Goal: Task Accomplishment & Management: Manage account settings

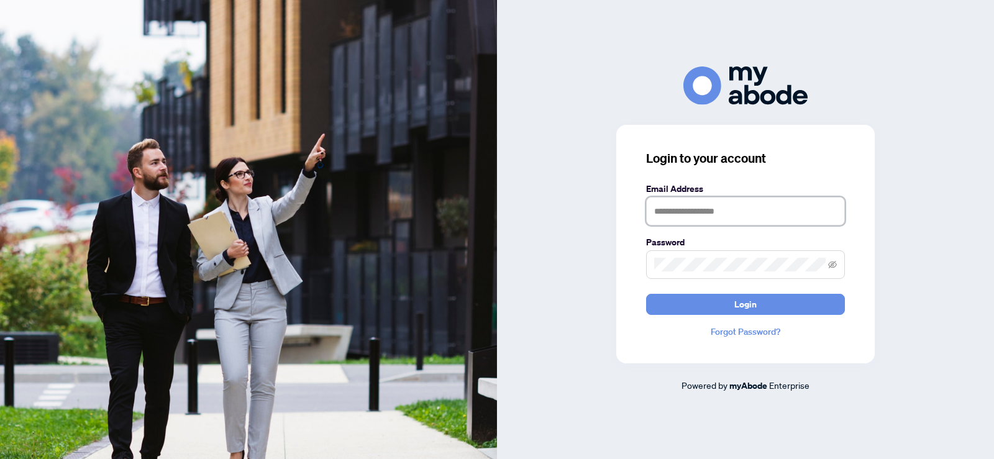
click at [774, 215] on input "text" at bounding box center [745, 211] width 199 height 29
type input "**********"
click at [646, 294] on button "Login" at bounding box center [745, 304] width 199 height 21
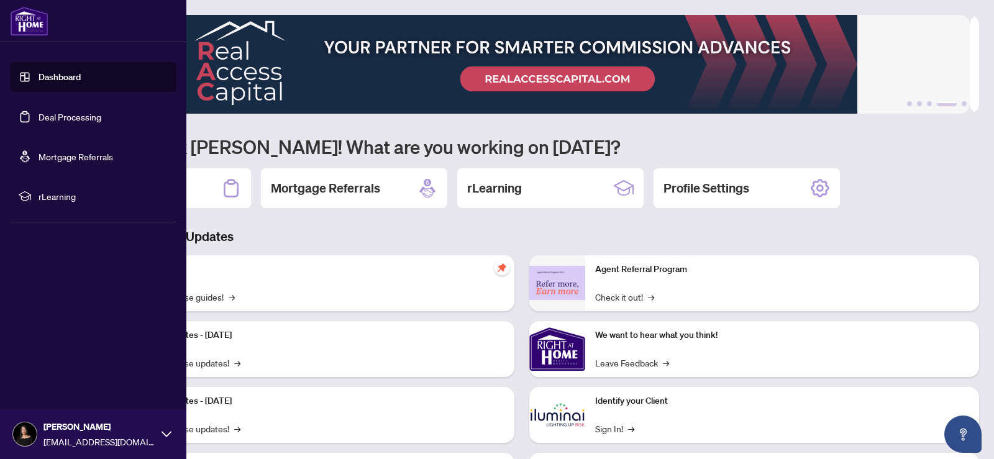
click at [68, 117] on link "Deal Processing" at bounding box center [70, 116] width 63 height 11
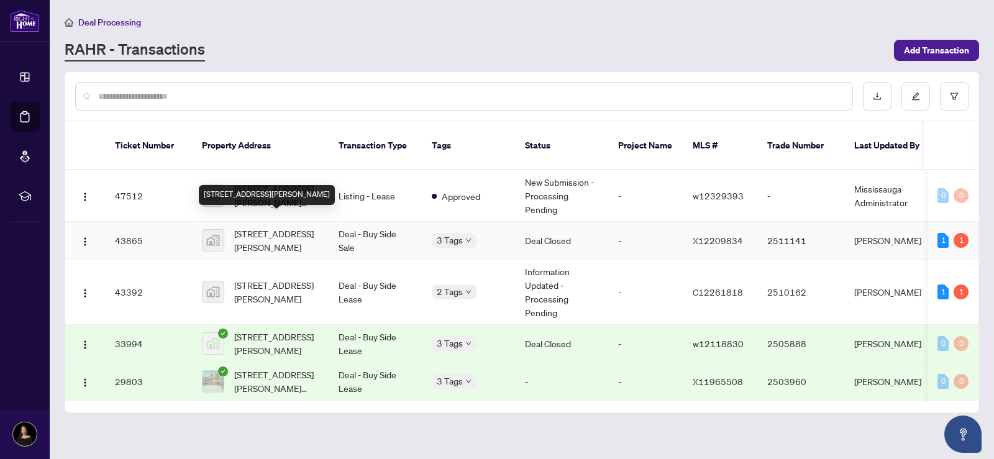
click at [267, 229] on span "[STREET_ADDRESS][PERSON_NAME]" at bounding box center [276, 240] width 84 height 27
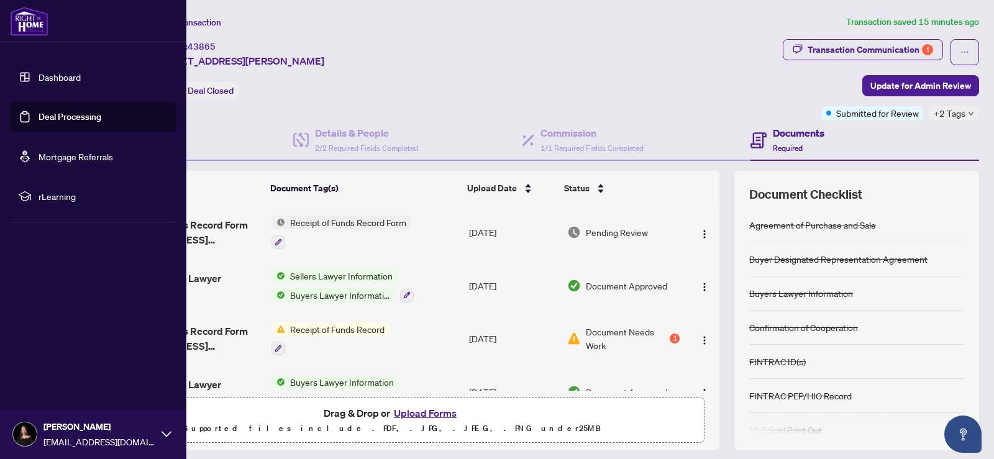
click at [66, 117] on link "Deal Processing" at bounding box center [70, 116] width 63 height 11
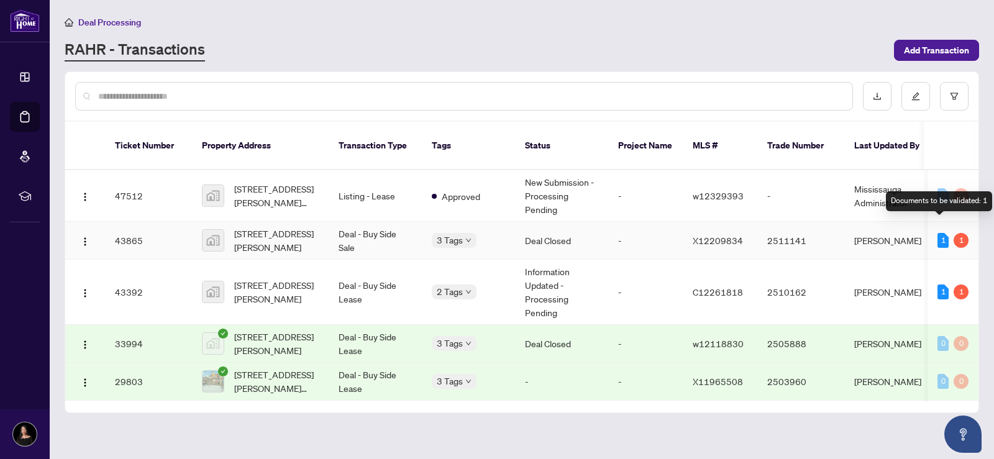
click at [937, 233] on div "1" at bounding box center [942, 240] width 11 height 15
click at [957, 233] on div "1" at bounding box center [960, 240] width 15 height 15
click at [332, 222] on td "Deal - Buy Side Sale" at bounding box center [375, 241] width 93 height 38
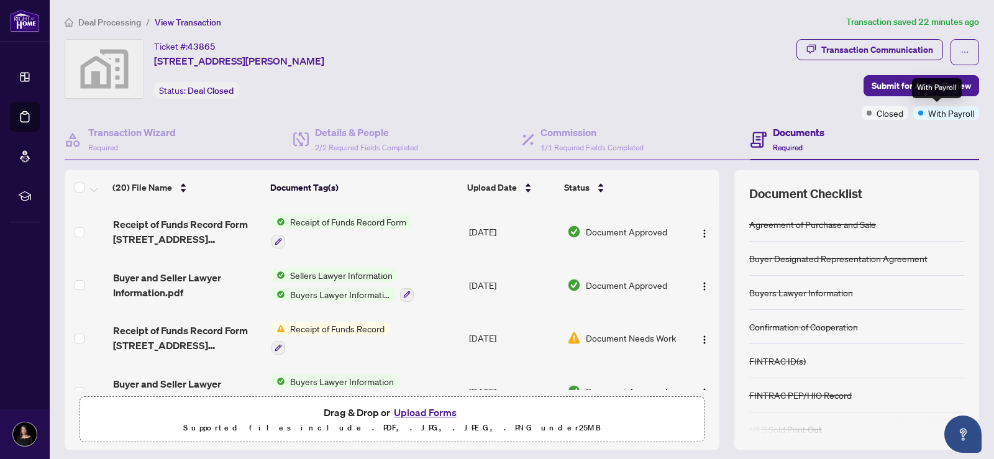
click at [948, 114] on span "With Payroll" at bounding box center [951, 113] width 46 height 14
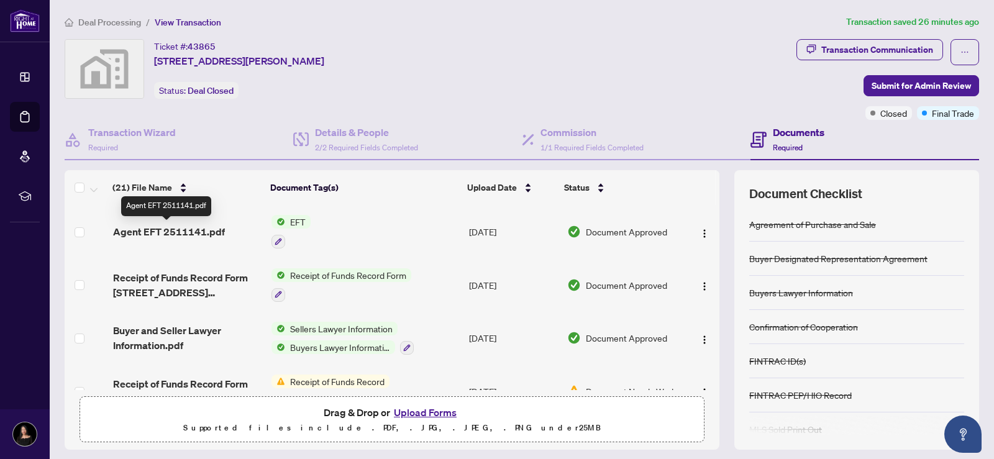
click at [165, 234] on span "Agent EFT 2511141.pdf" at bounding box center [169, 231] width 112 height 15
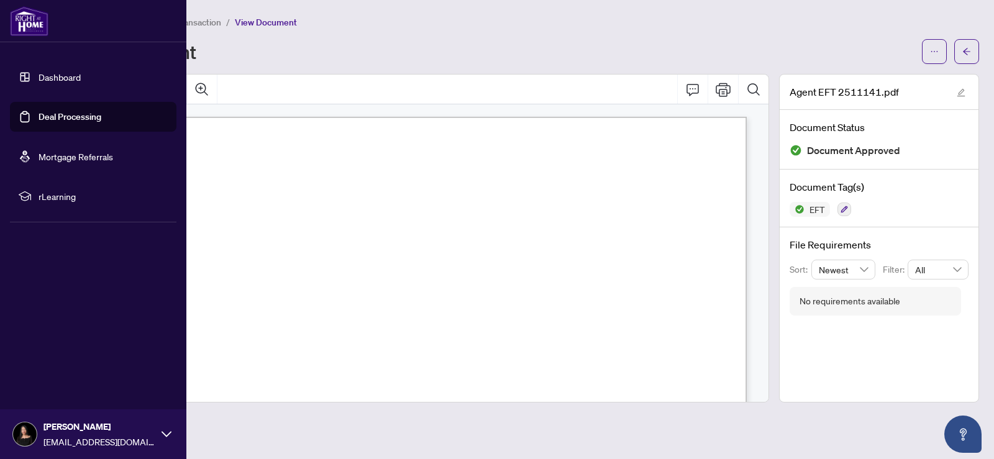
click at [61, 119] on link "Deal Processing" at bounding box center [70, 116] width 63 height 11
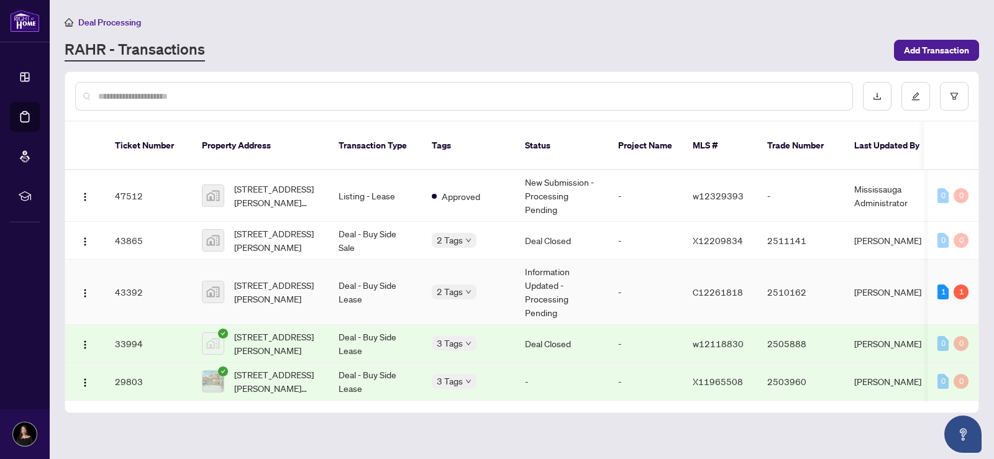
click at [359, 280] on td "Deal - Buy Side Lease" at bounding box center [375, 292] width 93 height 65
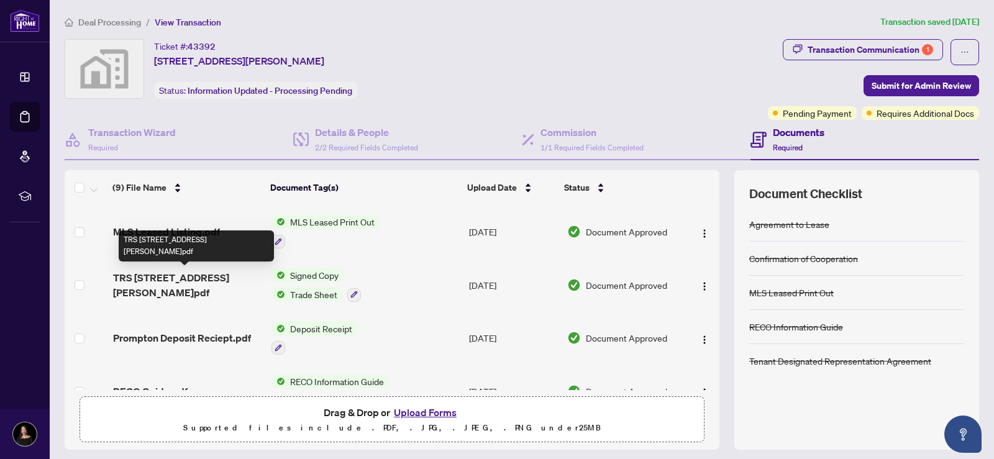
click at [198, 277] on span "TRS [STREET_ADDRESS][PERSON_NAME]pdf" at bounding box center [187, 285] width 148 height 30
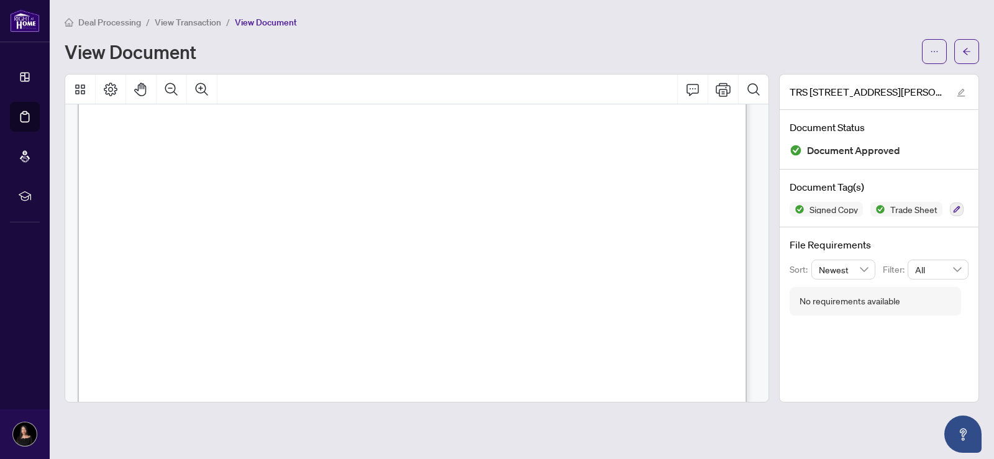
scroll to position [186, 0]
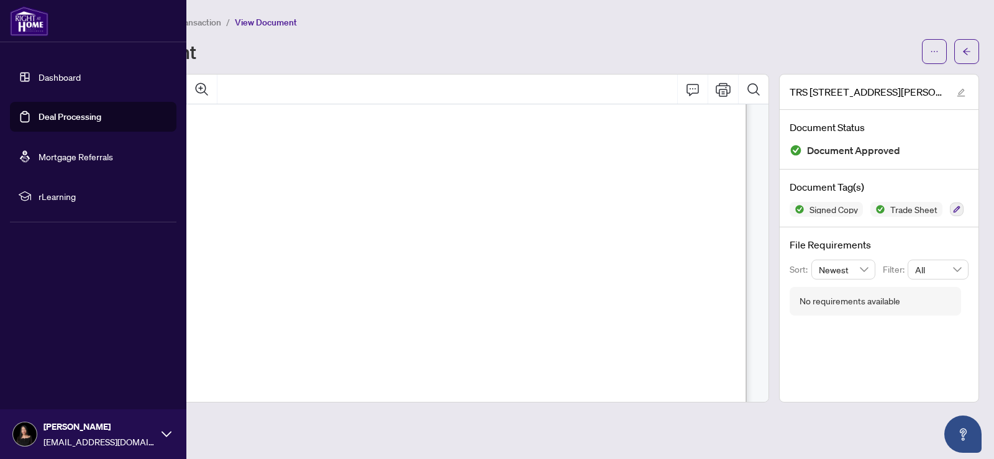
click at [62, 114] on link "Deal Processing" at bounding box center [70, 116] width 63 height 11
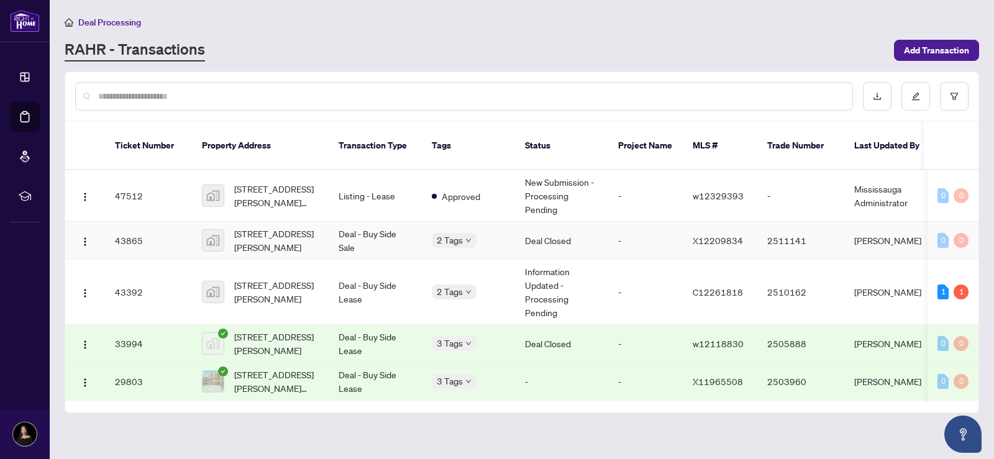
click at [356, 222] on td "Deal - Buy Side Sale" at bounding box center [375, 241] width 93 height 38
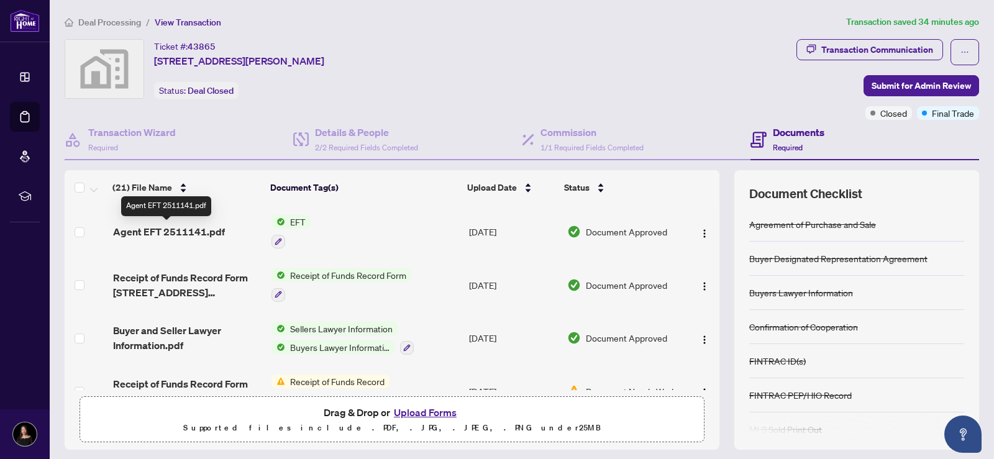
click at [208, 229] on span "Agent EFT 2511141.pdf" at bounding box center [169, 231] width 112 height 15
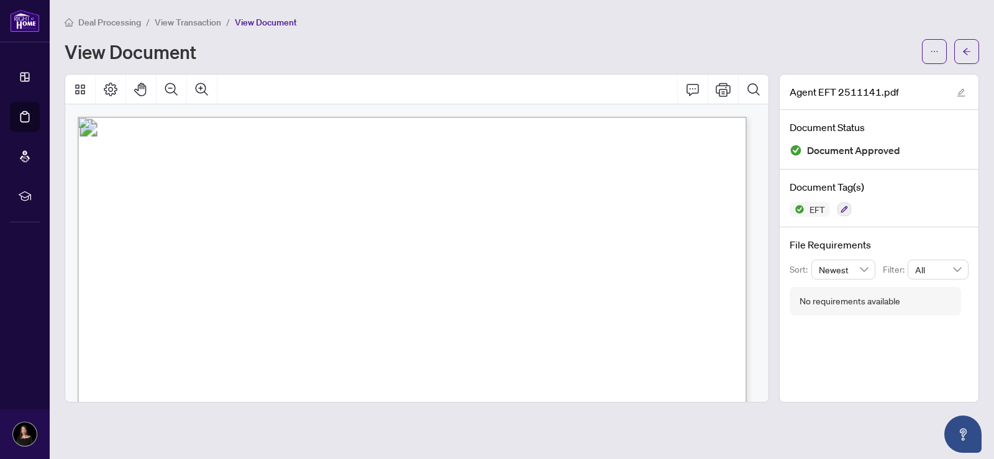
drag, startPoint x: 702, startPoint y: 276, endPoint x: 658, endPoint y: 277, distance: 44.1
click at [658, 117] on p "Right at Home Realty PAID BY E.F.T. [DATE] Eight Thousand Six Hundred Twenty Se…" at bounding box center [666, 117] width 1177 height 0
click at [696, 239] on span "50.00" at bounding box center [686, 241] width 19 height 8
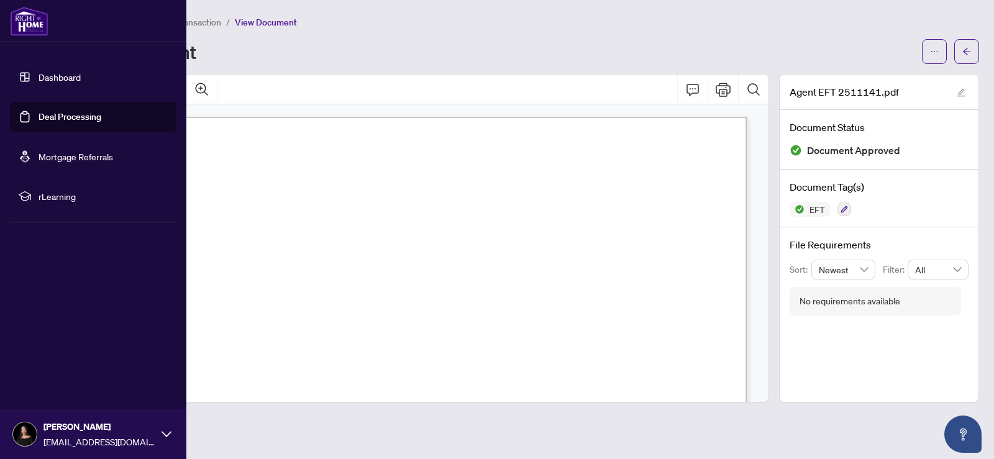
click at [58, 114] on link "Deal Processing" at bounding box center [70, 116] width 63 height 11
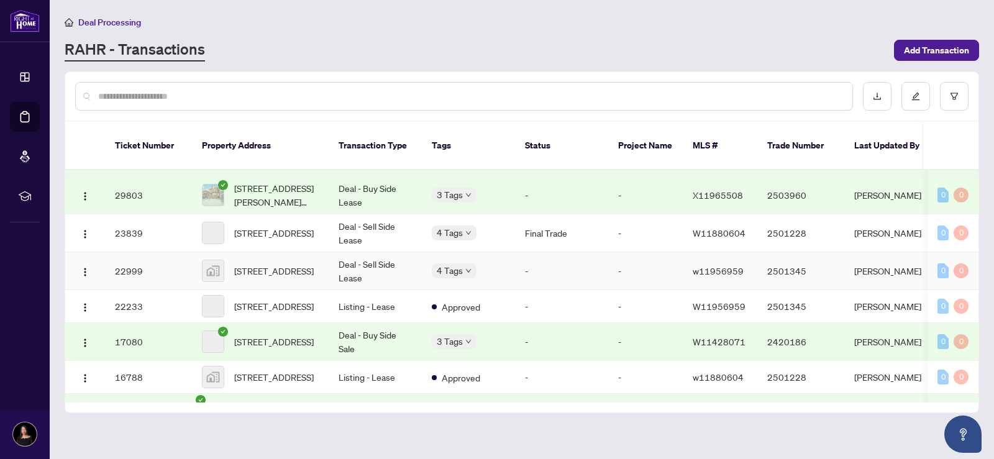
scroll to position [305, 0]
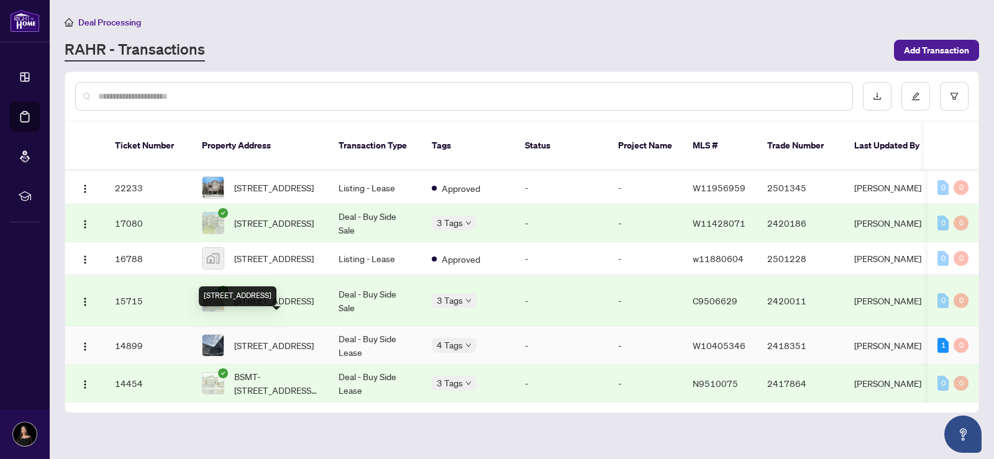
click at [252, 339] on span "[STREET_ADDRESS]" at bounding box center [274, 346] width 80 height 14
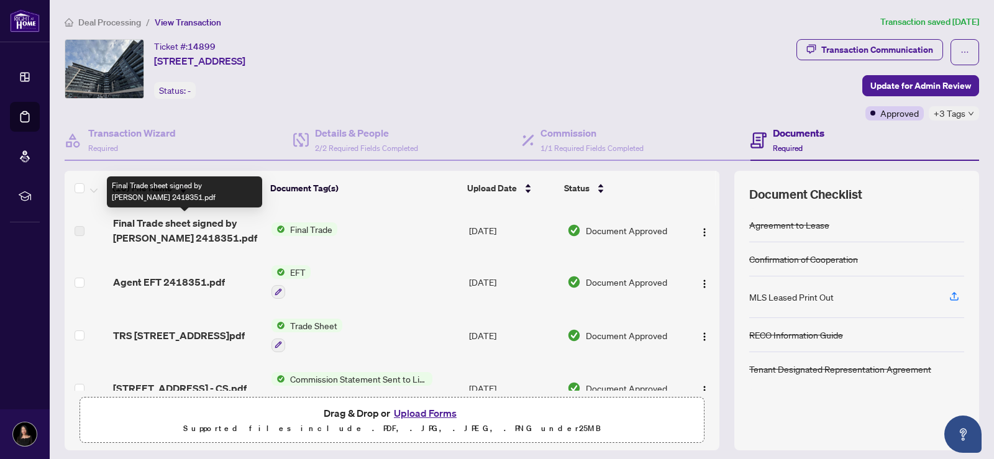
click at [189, 225] on span "Final Trade sheet signed by [PERSON_NAME] 2418351.pdf" at bounding box center [187, 231] width 148 height 30
click at [148, 235] on span "Final Trade sheet signed by [PERSON_NAME] 2418351.pdf" at bounding box center [187, 231] width 148 height 30
click at [140, 230] on span "Final Trade sheet signed by [PERSON_NAME] 2418351.pdf" at bounding box center [187, 231] width 148 height 30
click at [130, 232] on span "Final Trade sheet signed by [PERSON_NAME] 2418351.pdf" at bounding box center [187, 231] width 148 height 30
click at [130, 234] on span "Final Trade sheet signed by [PERSON_NAME] 2418351.pdf" at bounding box center [187, 231] width 148 height 30
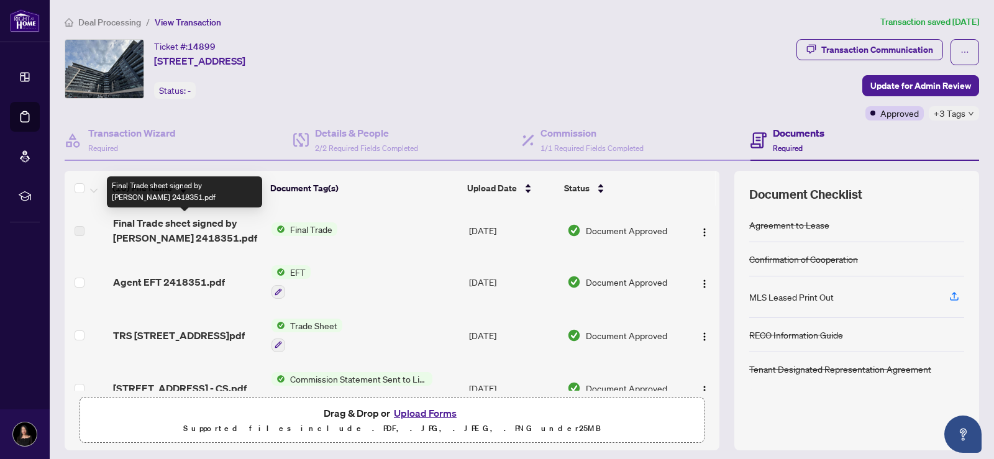
click at [113, 233] on span "Final Trade sheet signed by [PERSON_NAME] 2418351.pdf" at bounding box center [187, 231] width 148 height 30
click at [135, 224] on span "Final Trade sheet signed by [PERSON_NAME] 2418351.pdf" at bounding box center [187, 231] width 148 height 30
click at [155, 222] on span "Final Trade sheet signed by [PERSON_NAME] 2418351.pdf" at bounding box center [187, 231] width 148 height 30
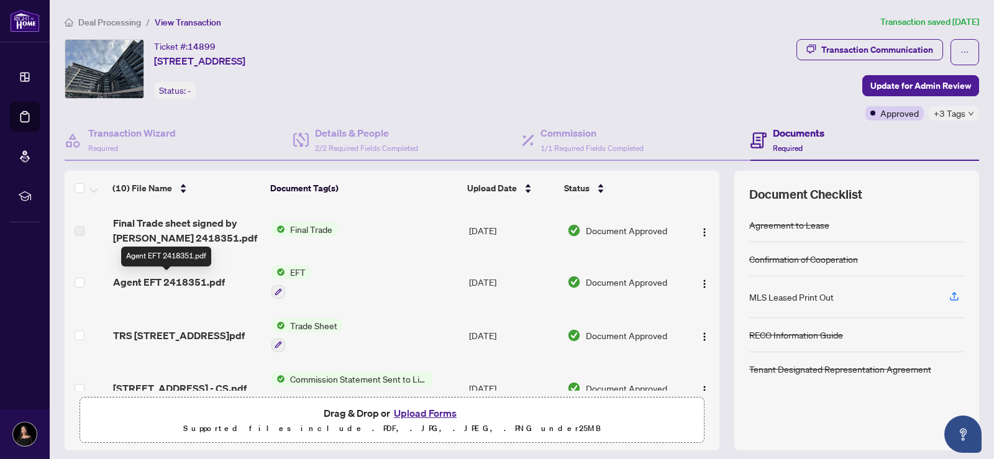
click at [156, 283] on span "Agent EFT 2418351.pdf" at bounding box center [169, 282] width 112 height 15
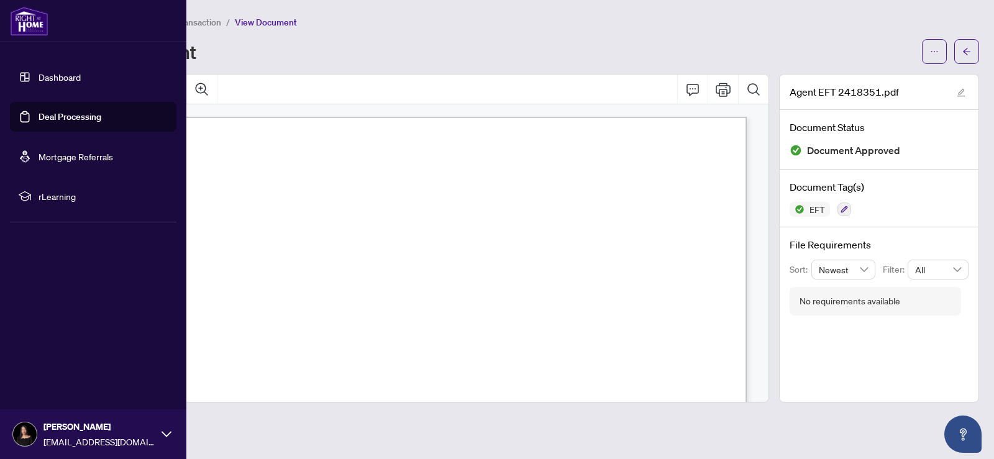
click at [47, 119] on link "Deal Processing" at bounding box center [70, 116] width 63 height 11
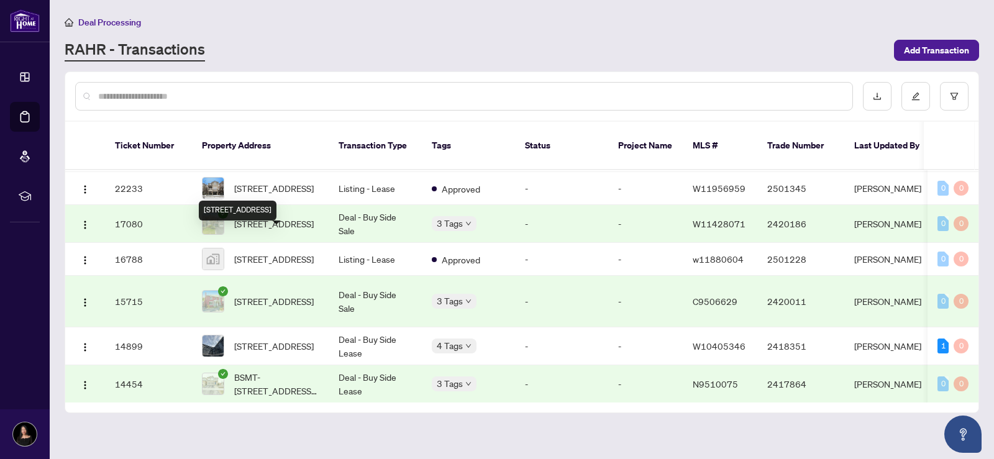
scroll to position [305, 0]
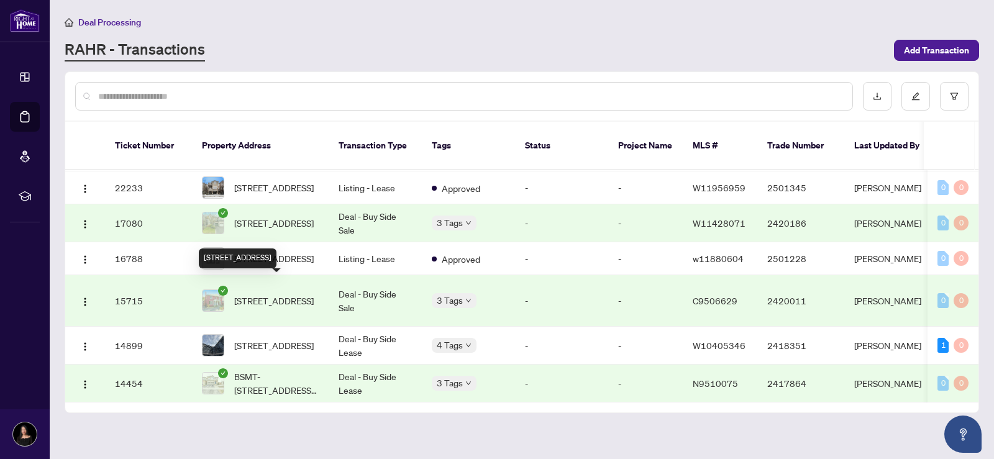
click at [257, 294] on span "[STREET_ADDRESS]" at bounding box center [274, 301] width 80 height 14
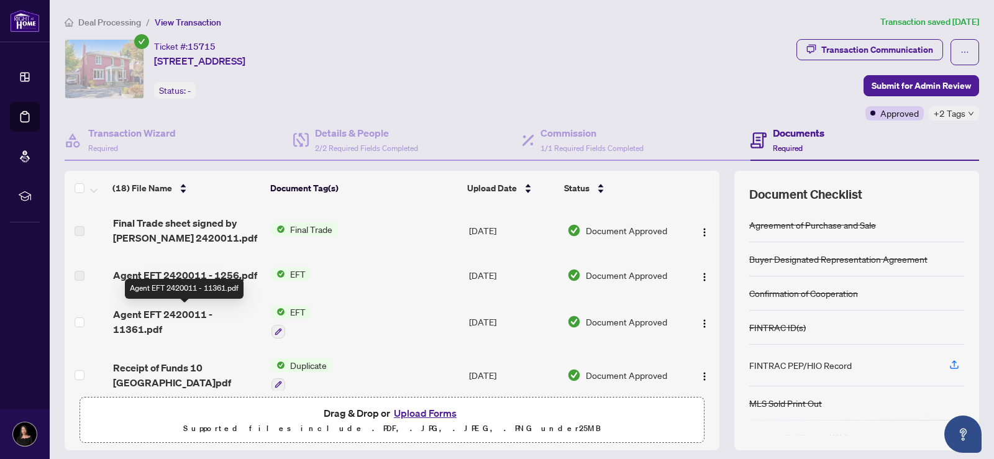
click at [170, 311] on span "Agent EFT 2420011 - 11361.pdf" at bounding box center [187, 322] width 148 height 30
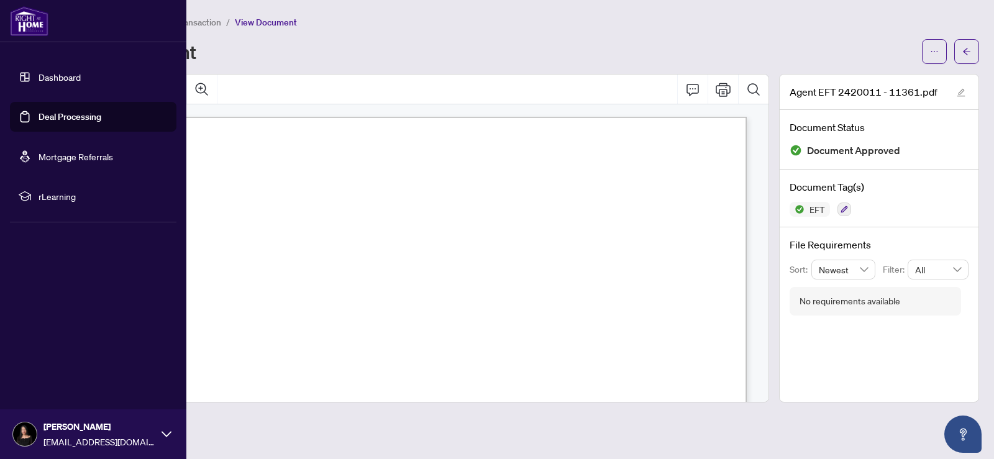
click at [53, 113] on link "Deal Processing" at bounding box center [70, 116] width 63 height 11
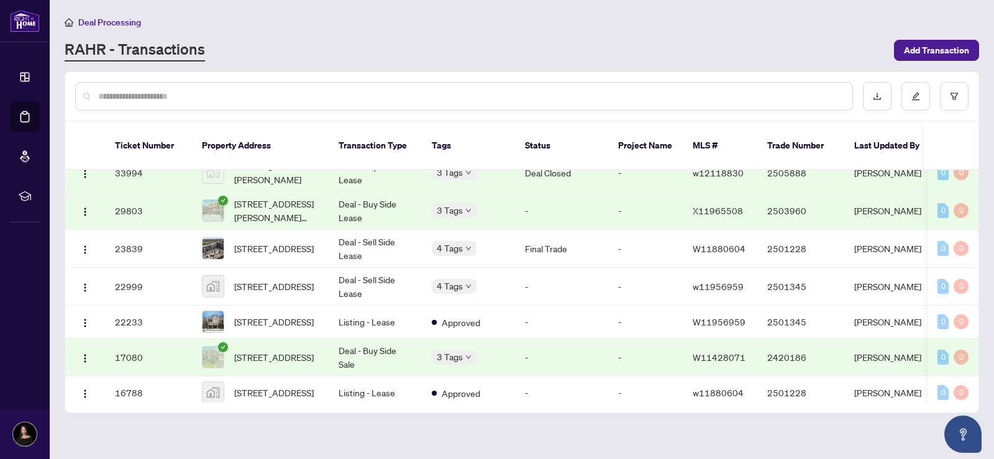
scroll to position [305, 0]
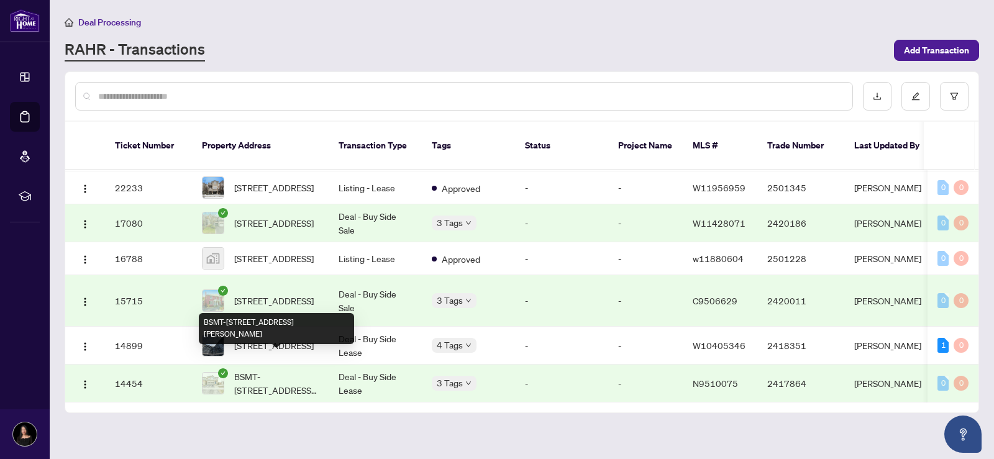
click at [275, 370] on span "BSMT-[STREET_ADDRESS][PERSON_NAME]" at bounding box center [276, 383] width 84 height 27
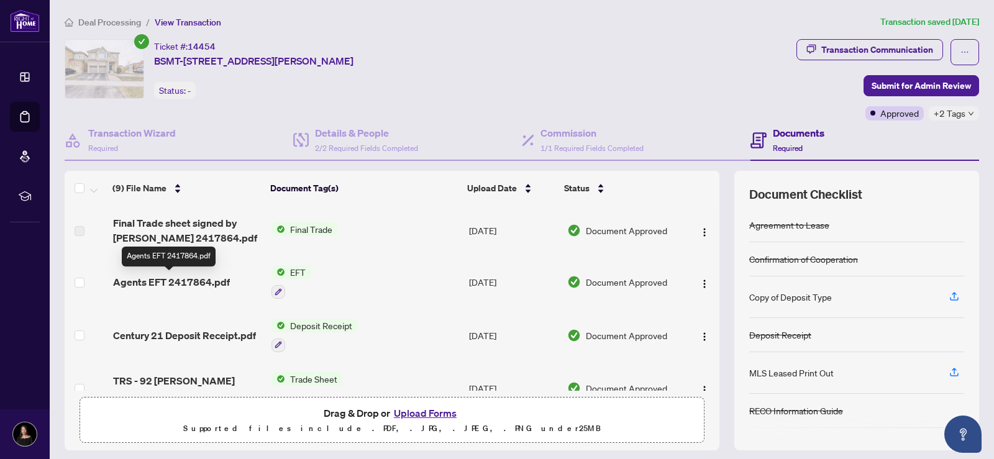
click at [173, 283] on span "Agents EFT 2417864.pdf" at bounding box center [171, 282] width 117 height 15
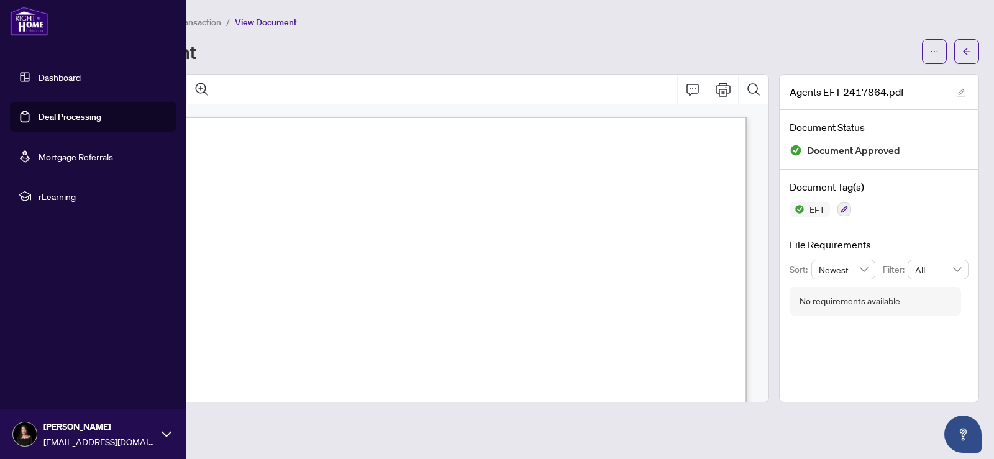
click at [52, 116] on link "Deal Processing" at bounding box center [70, 116] width 63 height 11
